Goal: Unclear

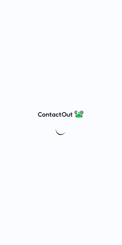
click at [89, 84] on div at bounding box center [61, 122] width 122 height 245
drag, startPoint x: 48, startPoint y: 82, endPoint x: -17, endPoint y: 92, distance: 65.4
click at [0, 92] on html at bounding box center [61, 122] width 122 height 245
click at [63, 183] on div at bounding box center [61, 122] width 122 height 245
